Goal: Navigation & Orientation: Find specific page/section

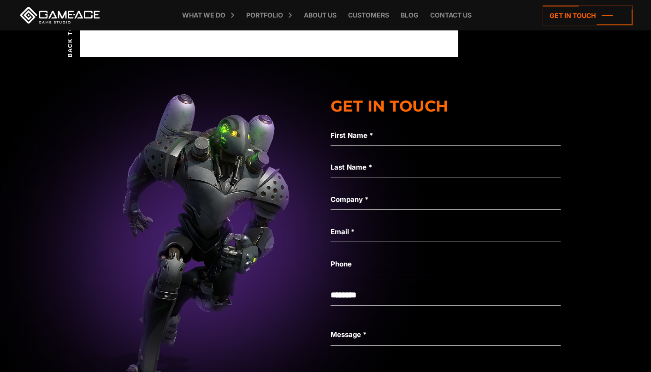
scroll to position [9009, 0]
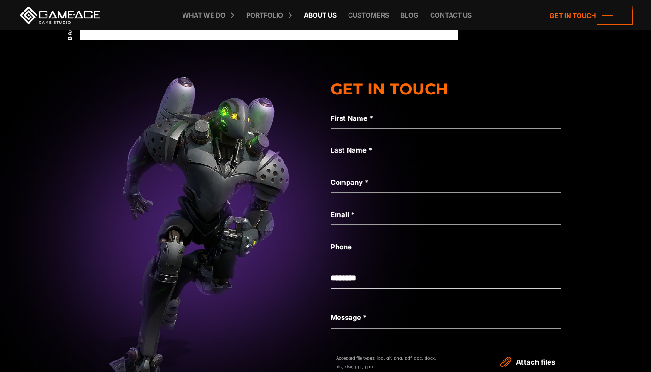
click at [329, 15] on link "About Us" at bounding box center [320, 15] width 42 height 30
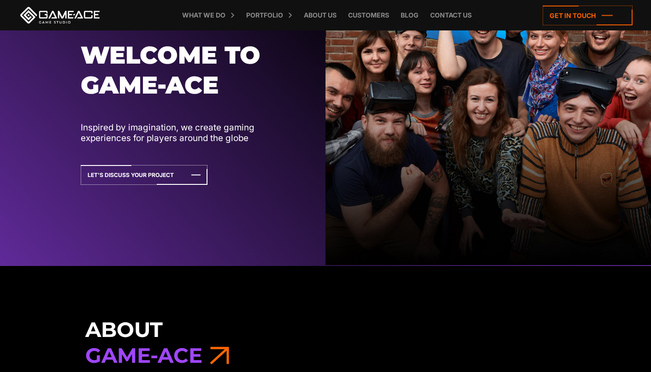
drag, startPoint x: 0, startPoint y: 0, endPoint x: 386, endPoint y: 56, distance: 390.4
click at [386, 56] on img at bounding box center [487, 103] width 325 height 326
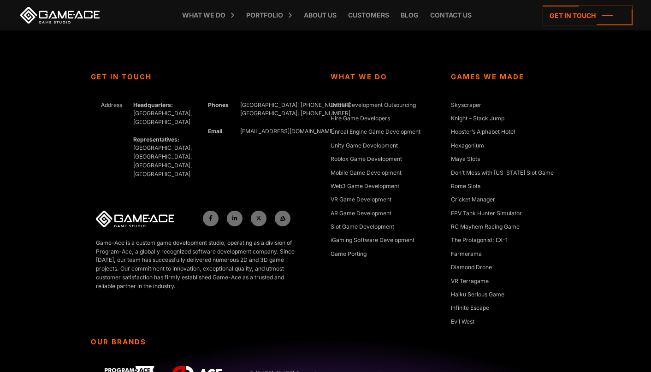
scroll to position [9443, 0]
